Goal: Task Accomplishment & Management: Use online tool/utility

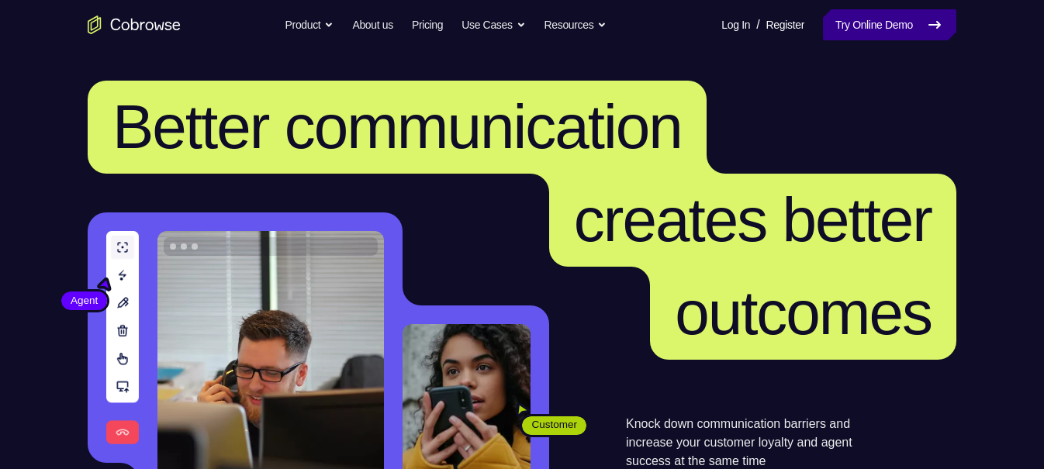
click at [927, 24] on link "Try Online Demo" at bounding box center [889, 24] width 133 height 31
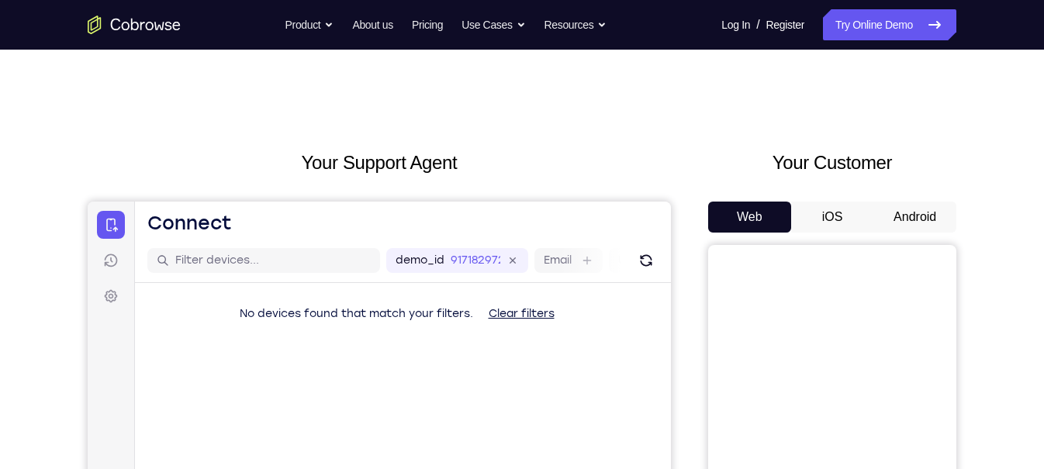
click at [894, 205] on button "Android" at bounding box center [914, 217] width 83 height 31
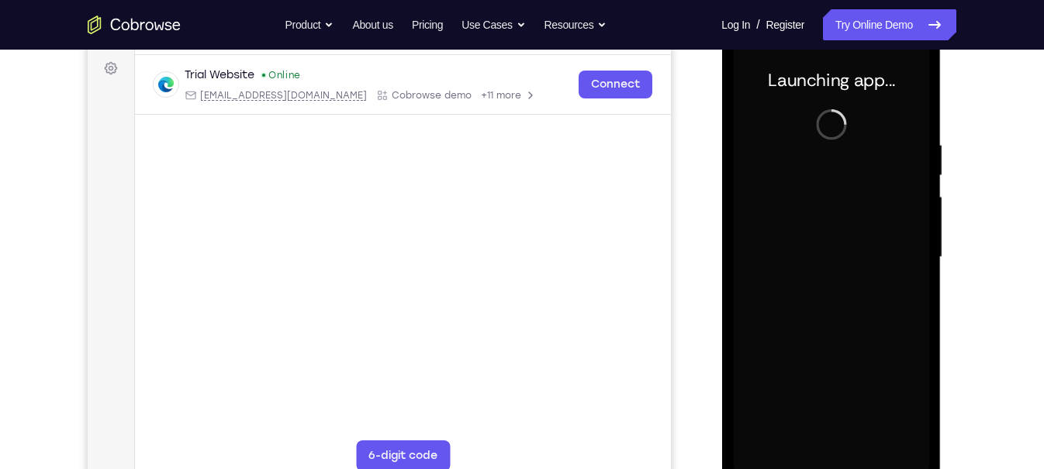
scroll to position [227, 0]
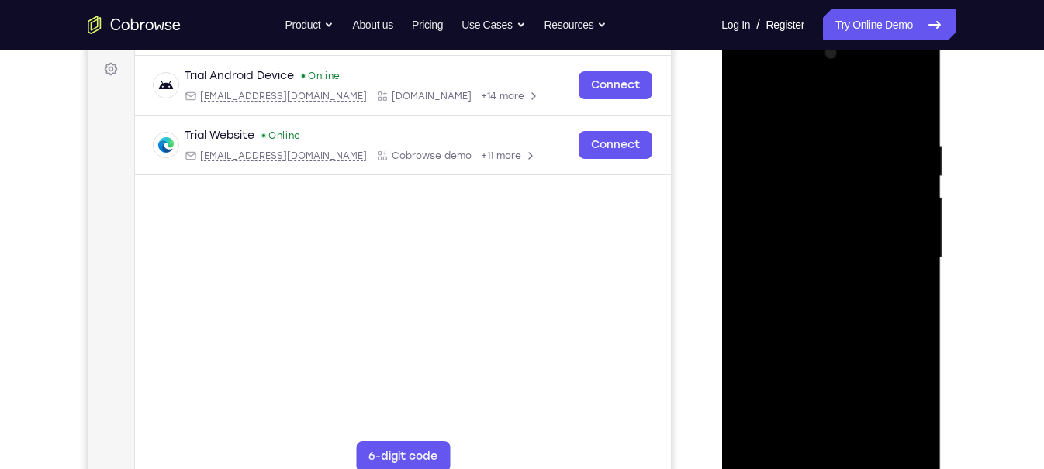
click at [838, 460] on div at bounding box center [830, 258] width 195 height 434
click at [911, 400] on div at bounding box center [830, 258] width 195 height 434
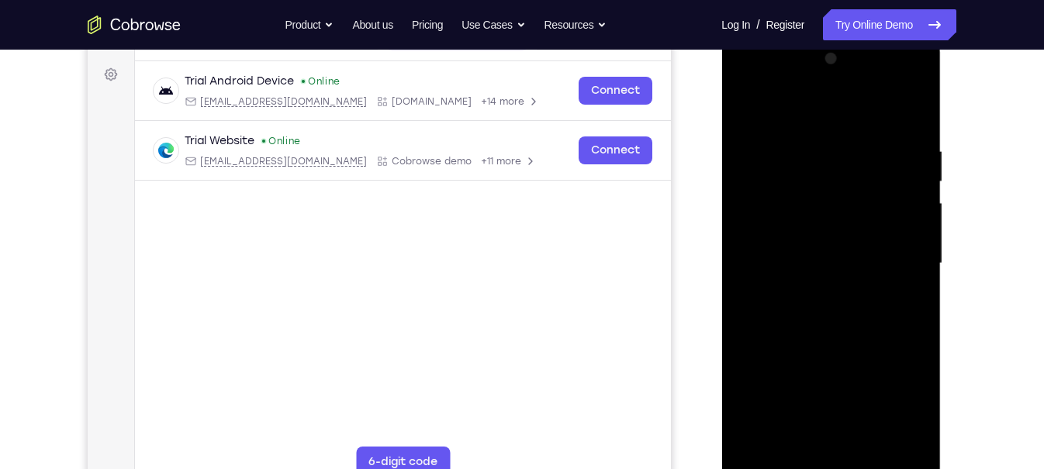
scroll to position [223, 0]
click at [787, 114] on div at bounding box center [830, 262] width 195 height 434
click at [771, 208] on div at bounding box center [830, 262] width 195 height 434
click at [872, 267] on div at bounding box center [830, 262] width 195 height 434
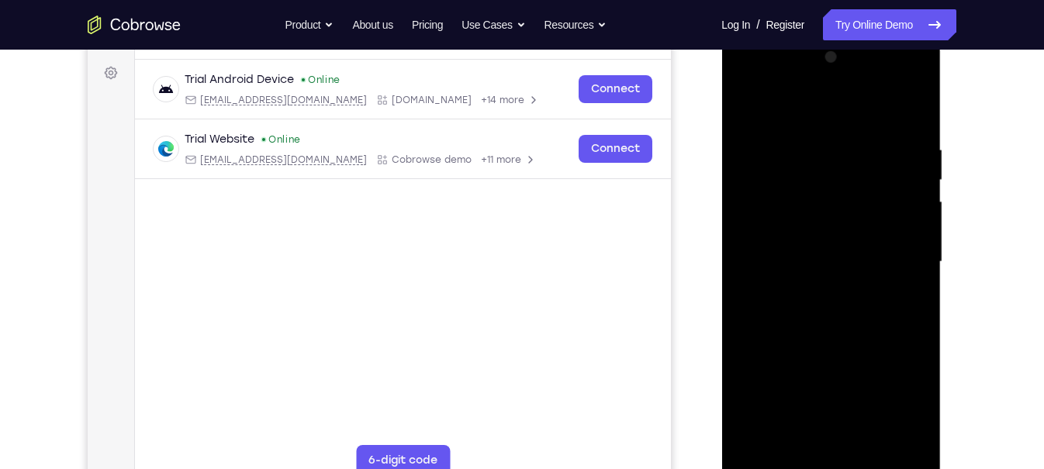
click at [872, 267] on div at bounding box center [830, 262] width 195 height 434
click at [866, 278] on div at bounding box center [830, 262] width 195 height 434
click at [825, 444] on div at bounding box center [830, 262] width 195 height 434
click at [910, 108] on div at bounding box center [830, 262] width 195 height 434
click at [833, 247] on div at bounding box center [830, 262] width 195 height 434
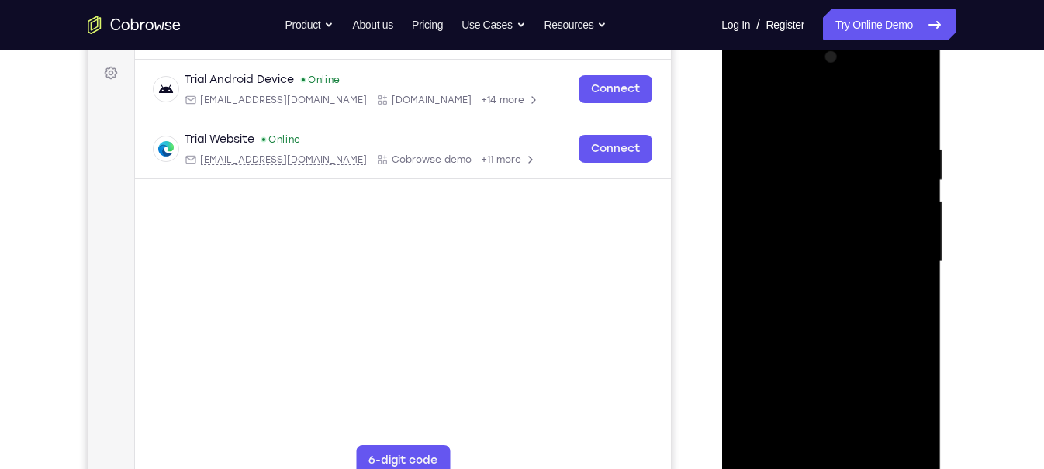
click at [879, 445] on div at bounding box center [830, 262] width 195 height 434
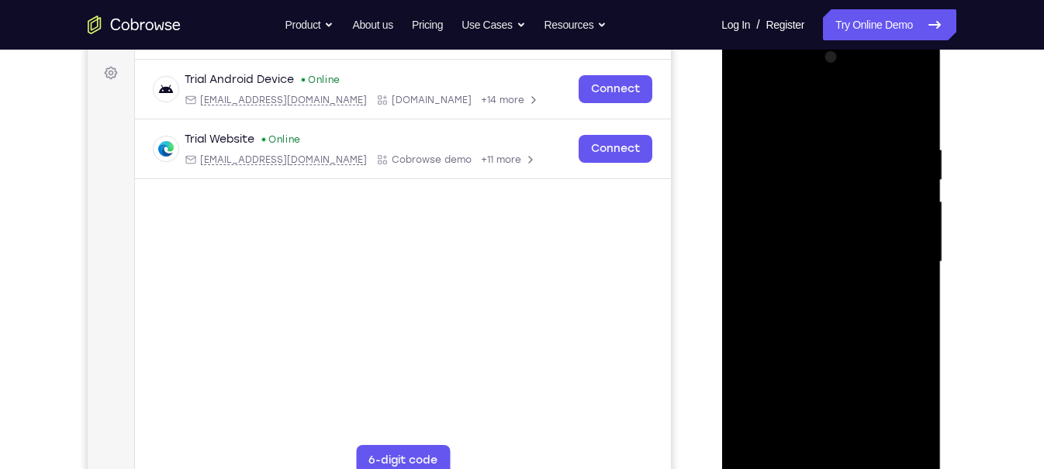
click at [914, 271] on div at bounding box center [830, 262] width 195 height 434
click at [917, 114] on div at bounding box center [830, 262] width 195 height 434
click at [839, 335] on div at bounding box center [830, 262] width 195 height 434
click at [825, 171] on div at bounding box center [830, 262] width 195 height 434
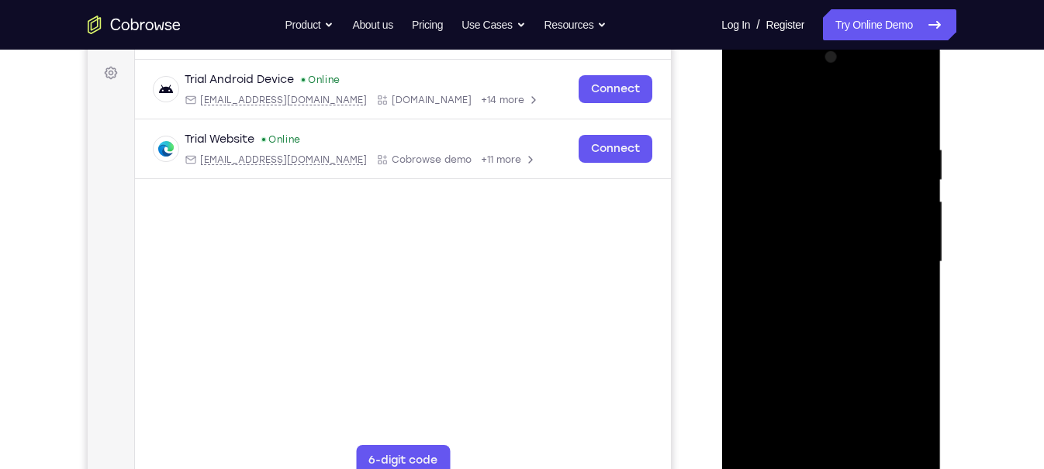
click at [820, 188] on div at bounding box center [830, 262] width 195 height 434
click at [854, 196] on div at bounding box center [830, 262] width 195 height 434
click at [787, 263] on div at bounding box center [830, 262] width 195 height 434
click at [778, 185] on div at bounding box center [830, 262] width 195 height 434
click at [778, 203] on div at bounding box center [830, 262] width 195 height 434
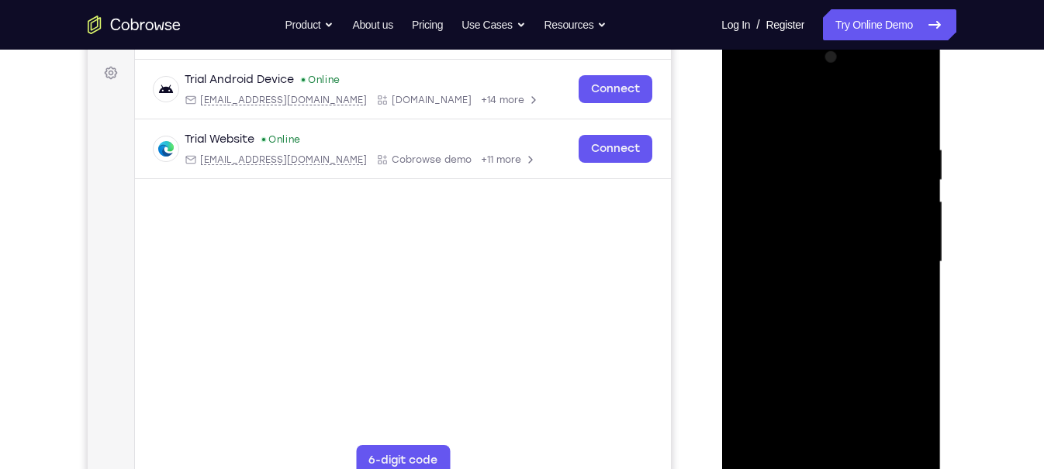
click at [745, 100] on div at bounding box center [830, 262] width 195 height 434
click at [831, 215] on div at bounding box center [830, 262] width 195 height 434
click at [783, 177] on div at bounding box center [830, 262] width 195 height 434
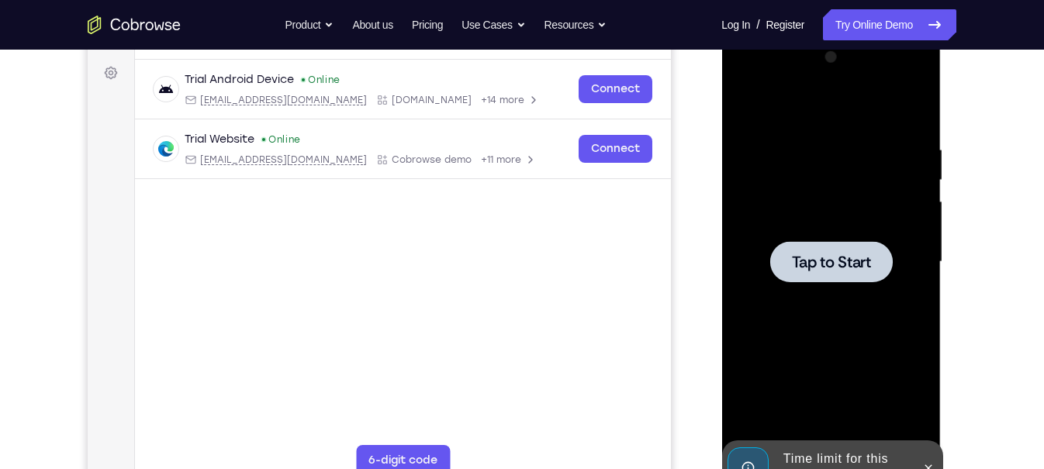
scroll to position [257, 0]
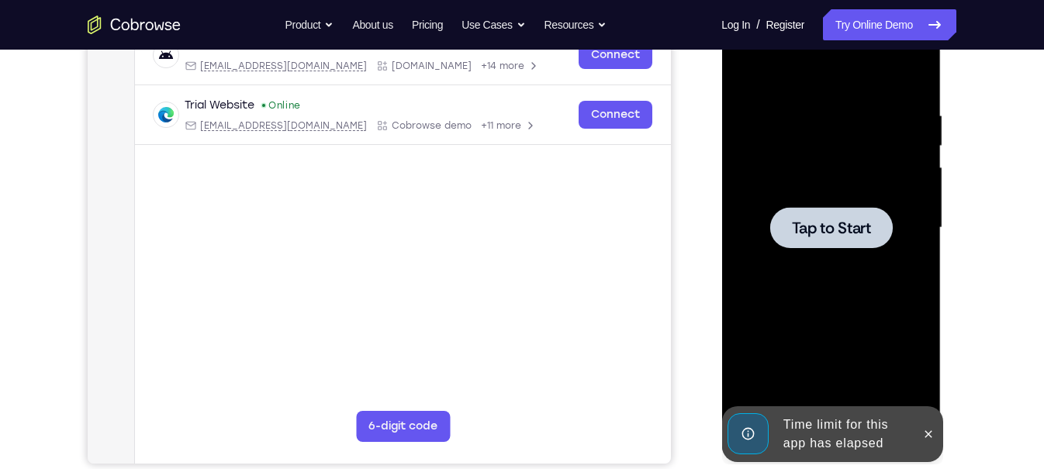
click at [807, 195] on div at bounding box center [830, 228] width 195 height 434
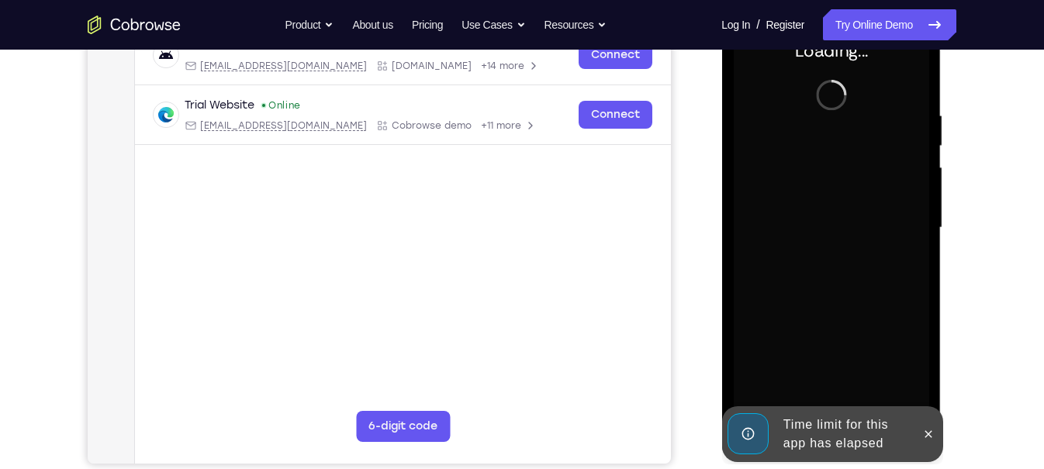
click at [807, 195] on div at bounding box center [830, 228] width 195 height 434
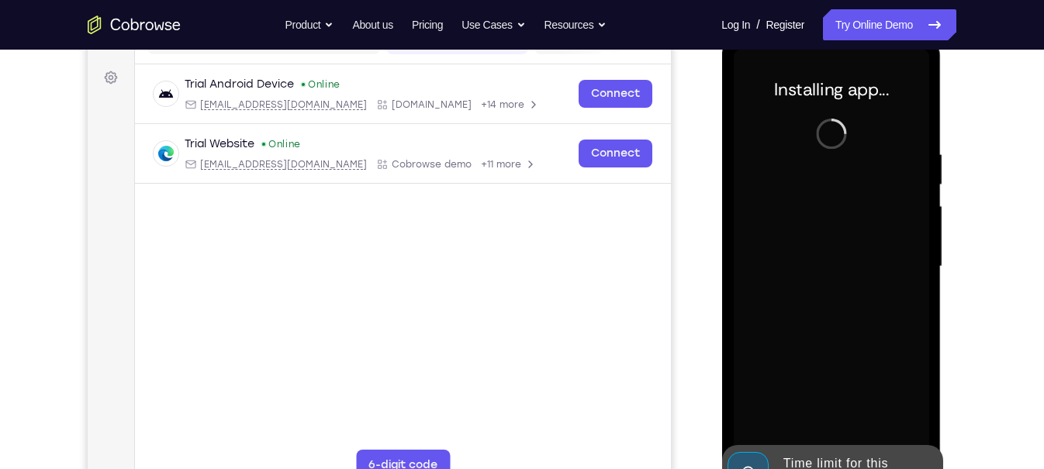
scroll to position [218, 0]
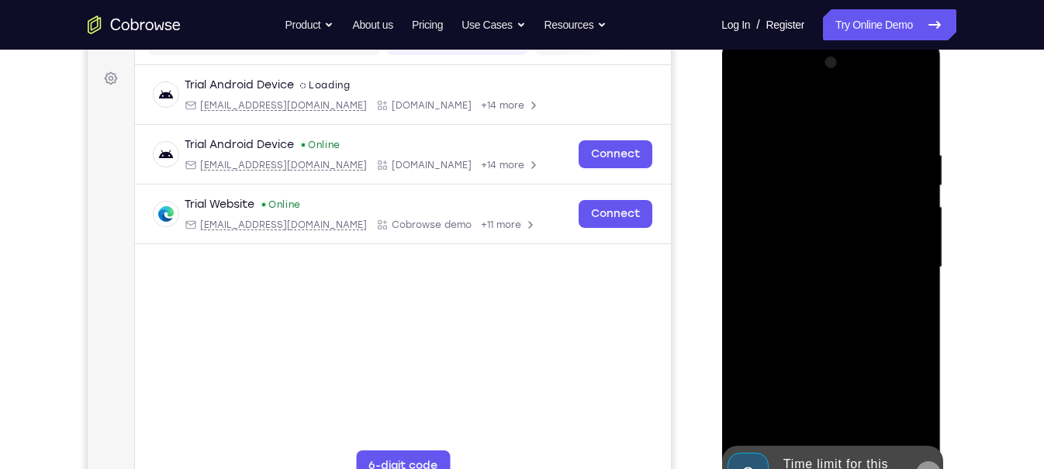
click at [929, 468] on icon at bounding box center [927, 474] width 12 height 12
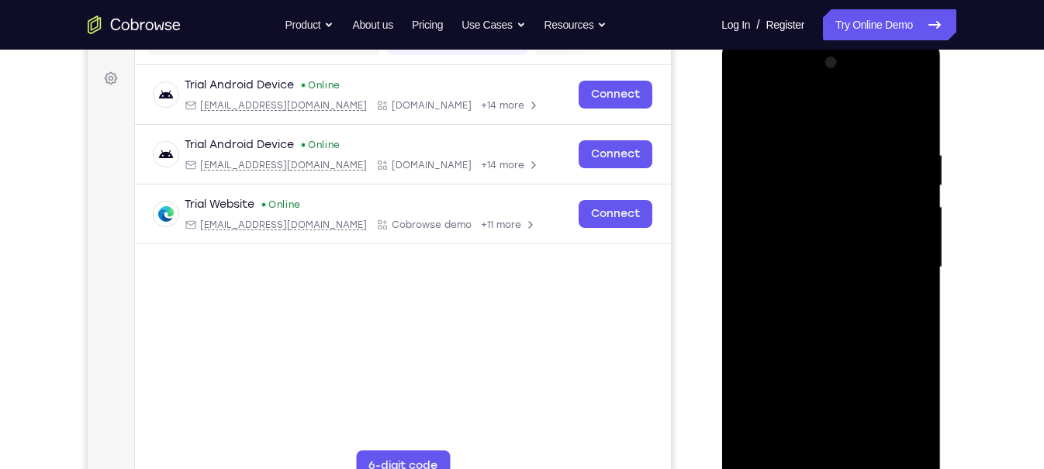
click at [830, 468] on div at bounding box center [830, 267] width 195 height 434
click at [898, 397] on div at bounding box center [830, 267] width 195 height 434
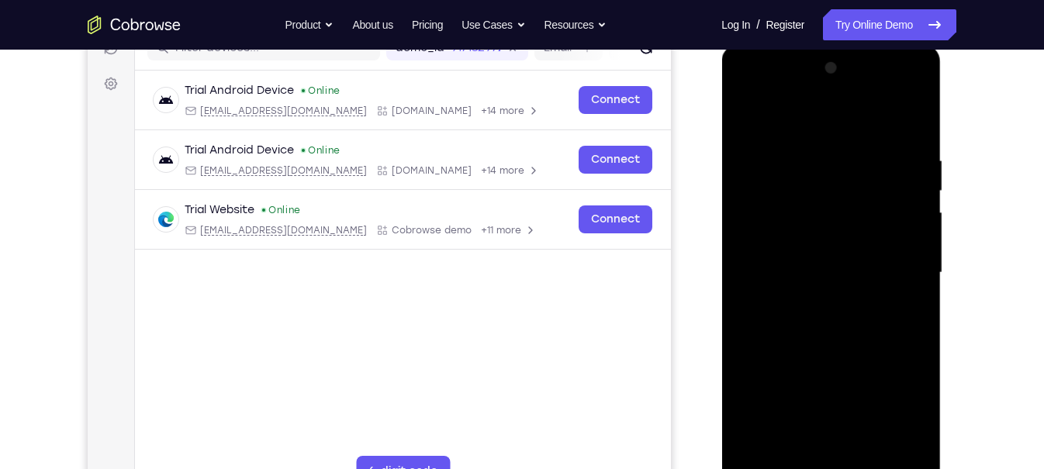
scroll to position [223, 0]
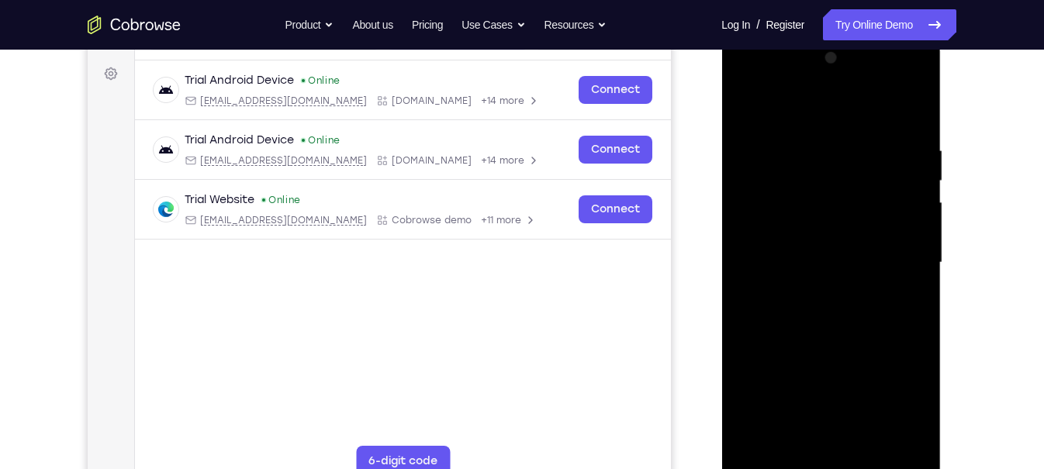
click at [786, 102] on div at bounding box center [830, 263] width 195 height 434
click at [770, 202] on div at bounding box center [830, 263] width 195 height 434
click at [803, 268] on div at bounding box center [830, 263] width 195 height 434
click at [810, 281] on div at bounding box center [830, 263] width 195 height 434
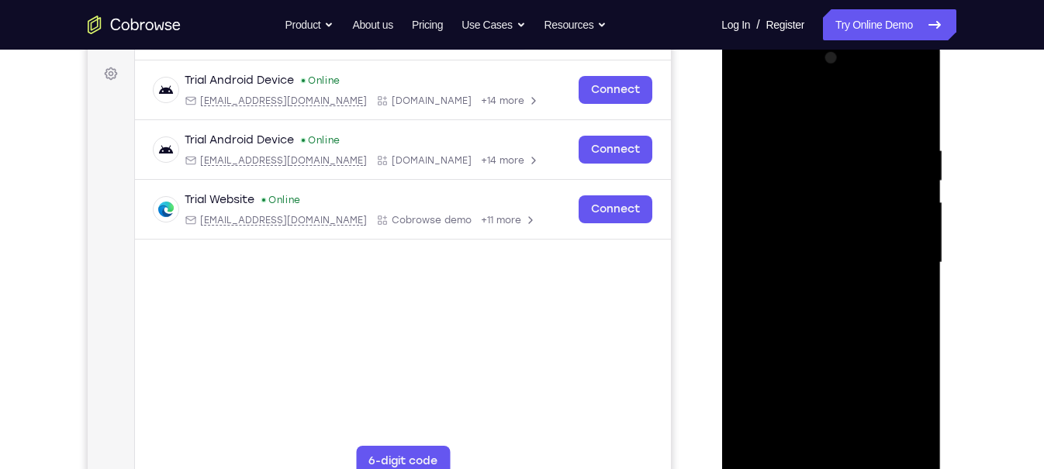
click at [802, 444] on div at bounding box center [830, 263] width 195 height 434
click at [880, 296] on div at bounding box center [830, 263] width 195 height 434
click at [771, 214] on div at bounding box center [830, 263] width 195 height 434
click at [844, 221] on div at bounding box center [830, 263] width 195 height 434
click at [763, 288] on div at bounding box center [830, 263] width 195 height 434
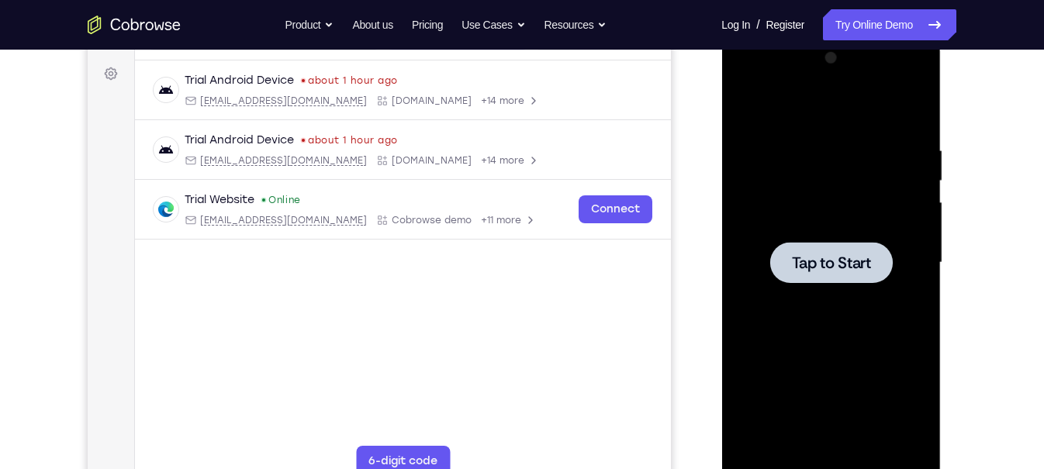
click at [847, 294] on div at bounding box center [830, 263] width 195 height 434
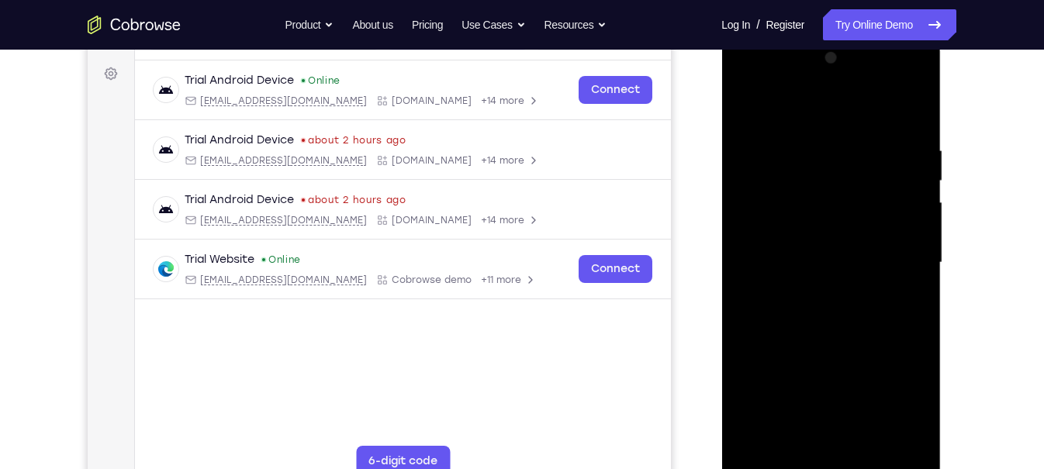
click at [825, 467] on div at bounding box center [830, 263] width 195 height 434
click at [905, 399] on div at bounding box center [830, 263] width 195 height 434
click at [794, 112] on div at bounding box center [830, 263] width 195 height 434
click at [758, 218] on div at bounding box center [830, 263] width 195 height 434
click at [834, 265] on div at bounding box center [830, 263] width 195 height 434
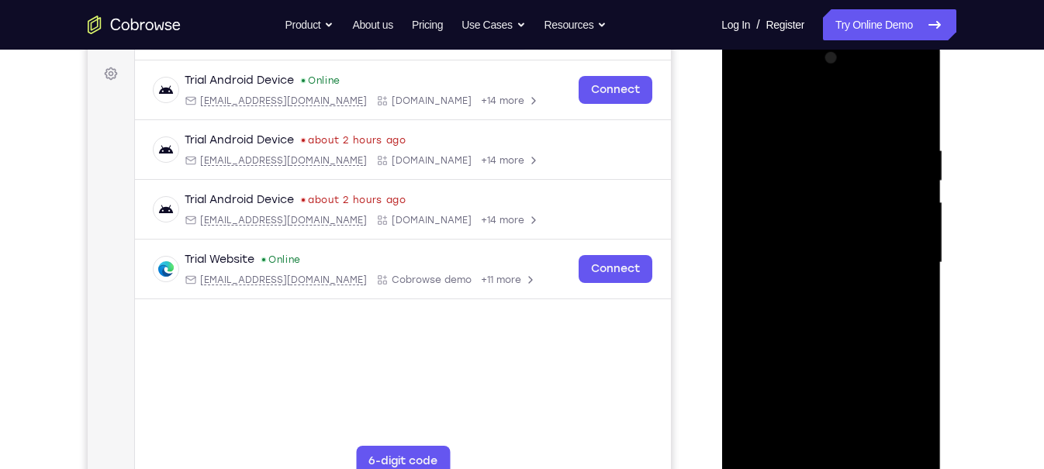
click at [831, 282] on div at bounding box center [830, 263] width 195 height 434
click at [821, 434] on div at bounding box center [830, 263] width 195 height 434
click at [799, 186] on div at bounding box center [830, 263] width 195 height 434
click at [763, 160] on div at bounding box center [830, 263] width 195 height 434
click at [770, 116] on div at bounding box center [830, 263] width 195 height 434
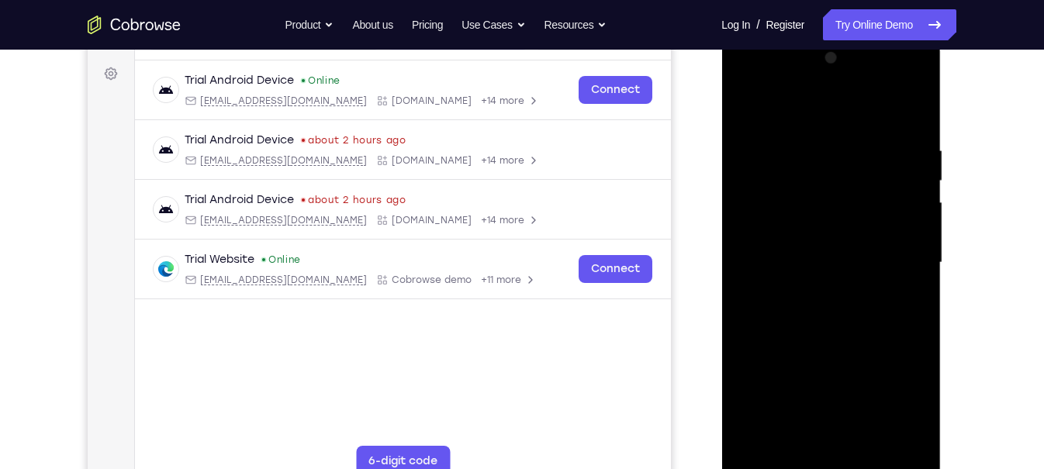
click at [784, 138] on div at bounding box center [830, 263] width 195 height 434
click at [765, 299] on div at bounding box center [830, 263] width 195 height 434
click at [755, 266] on div at bounding box center [830, 263] width 195 height 434
